Goal: Task Accomplishment & Management: Manage account settings

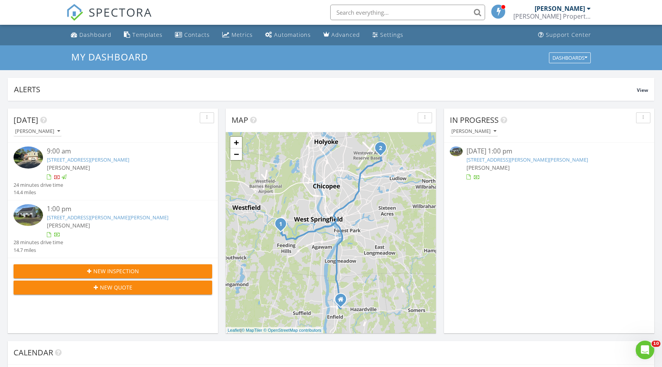
click at [86, 163] on link "[STREET_ADDRESS][PERSON_NAME]" at bounding box center [88, 159] width 83 height 7
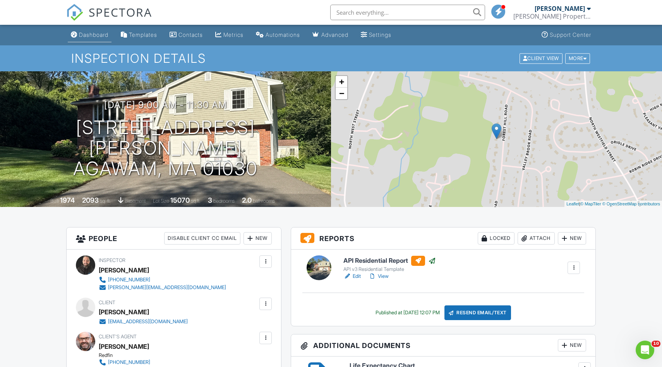
click at [102, 38] on div "Dashboard" at bounding box center [93, 34] width 29 height 7
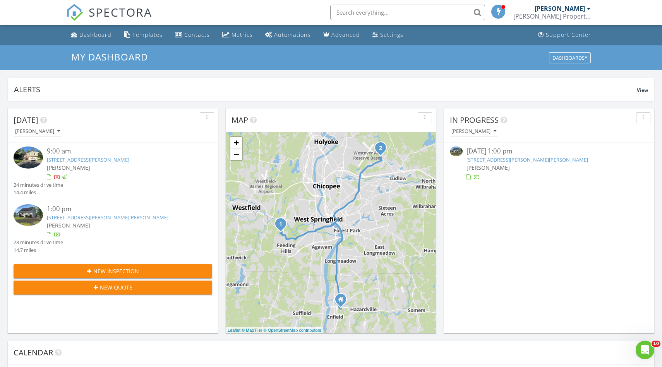
click at [496, 159] on link "[STREET_ADDRESS][PERSON_NAME][PERSON_NAME]" at bounding box center [528, 159] width 122 height 7
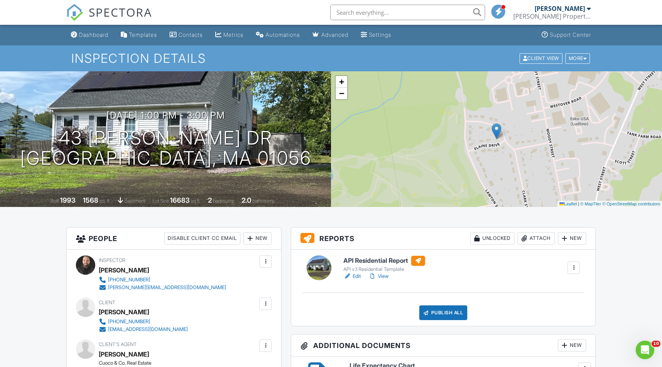
click at [358, 278] on link "Edit" at bounding box center [352, 276] width 17 height 8
